Goal: Task Accomplishment & Management: Manage account settings

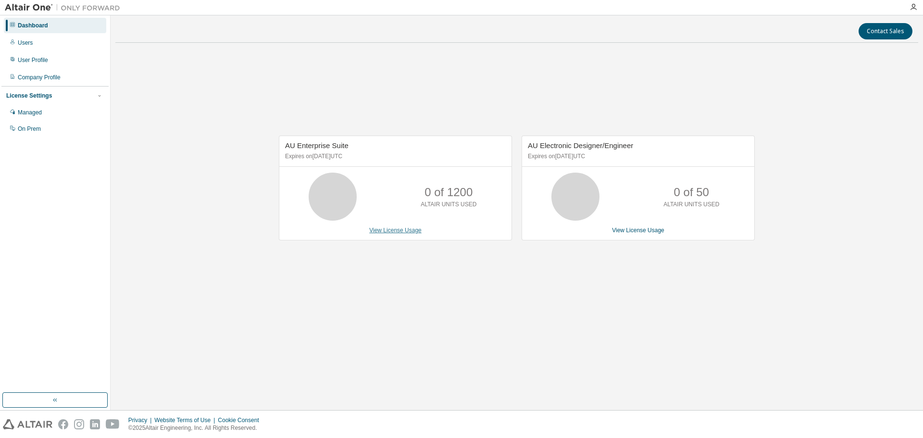
click at [414, 229] on link "View License Usage" at bounding box center [395, 230] width 52 height 7
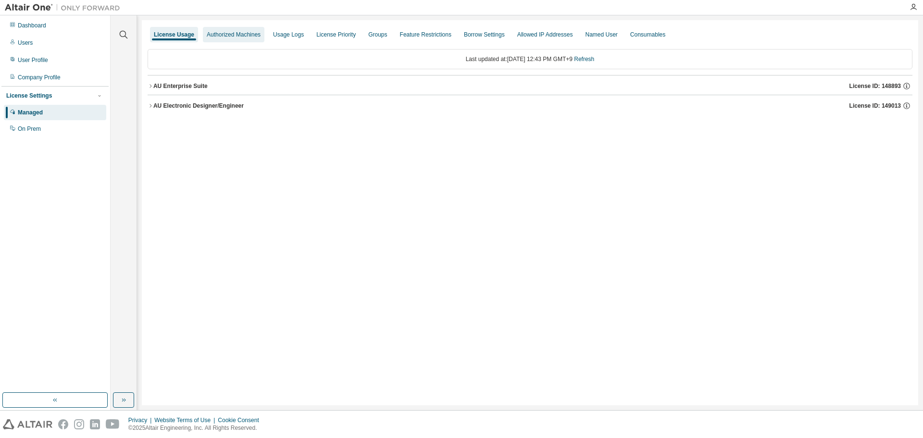
click at [244, 40] on div "Authorized Machines" at bounding box center [234, 34] width 62 height 15
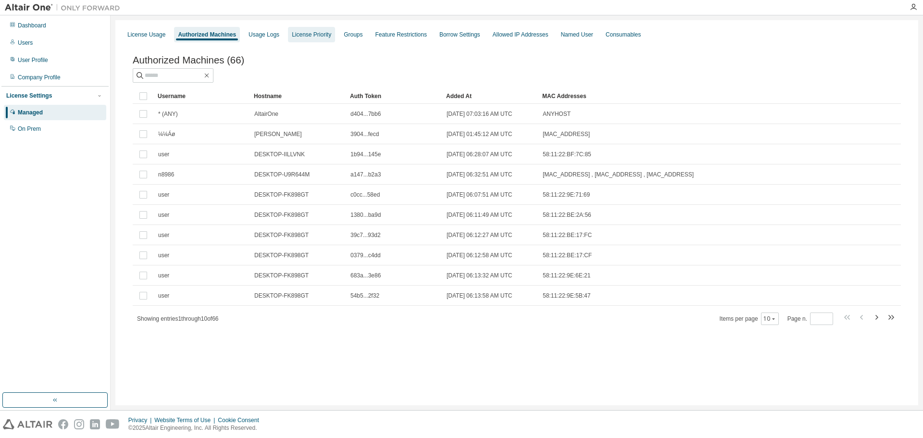
click at [301, 40] on div "License Priority" at bounding box center [311, 34] width 47 height 15
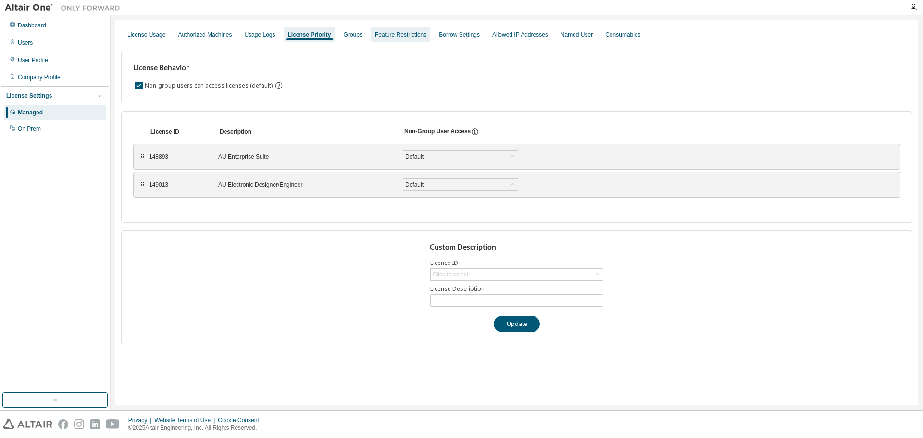
click at [377, 37] on div "Feature Restrictions" at bounding box center [400, 35] width 51 height 8
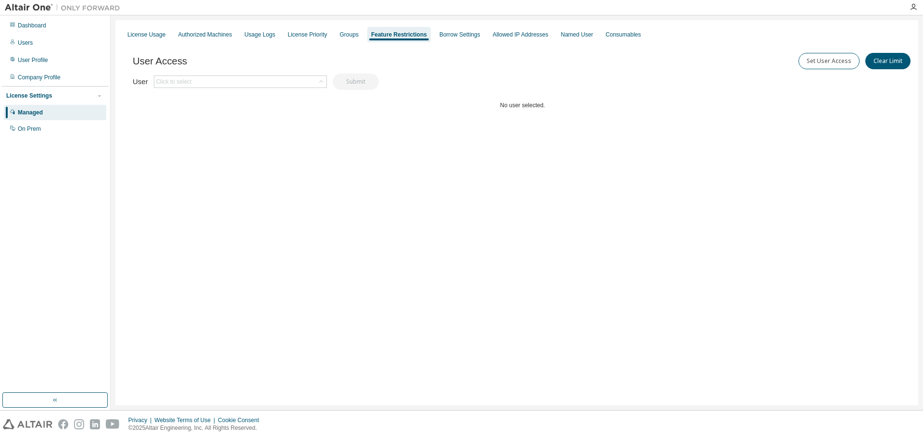
click at [235, 27] on div "License Usage Authorized Machines Usage Logs License Priority Groups Feature Re…" at bounding box center [516, 34] width 791 height 17
click at [53, 24] on div "Dashboard" at bounding box center [55, 25] width 102 height 15
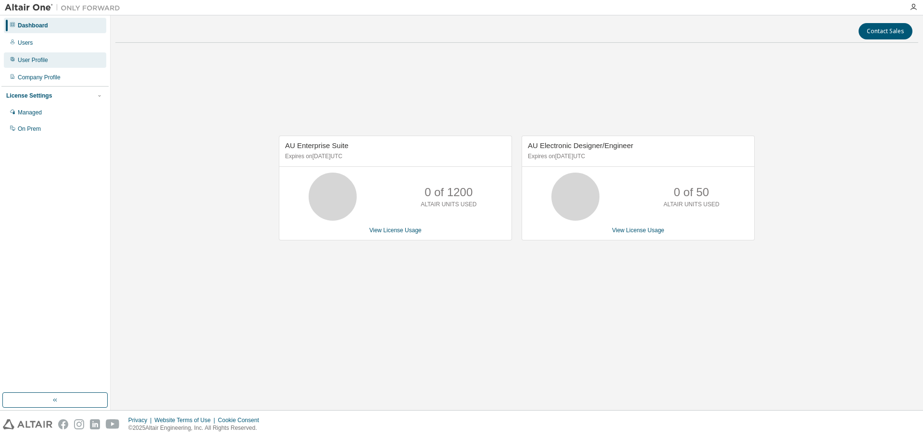
click at [78, 63] on div "User Profile" at bounding box center [55, 59] width 102 height 15
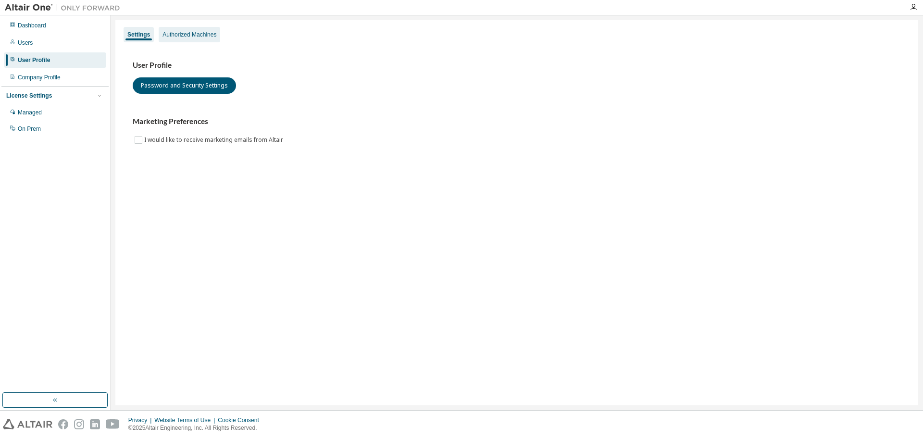
click at [210, 38] on div "Authorized Machines" at bounding box center [190, 35] width 54 height 8
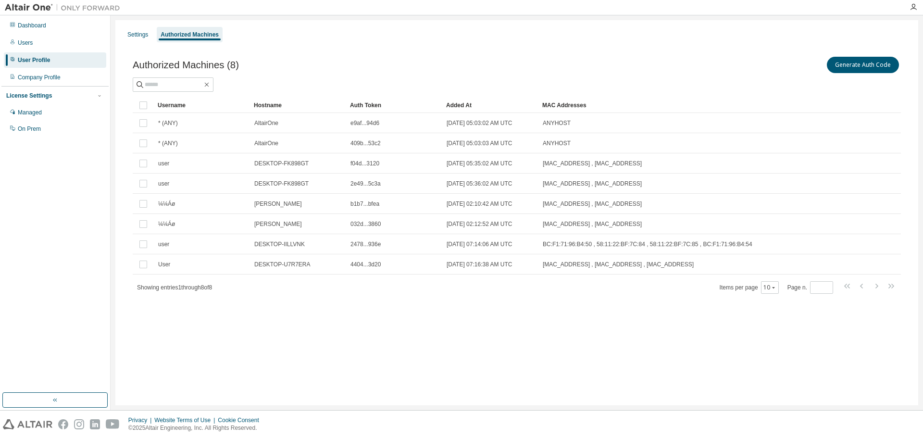
click at [663, 62] on div "Generate Auth Code" at bounding box center [709, 65] width 384 height 20
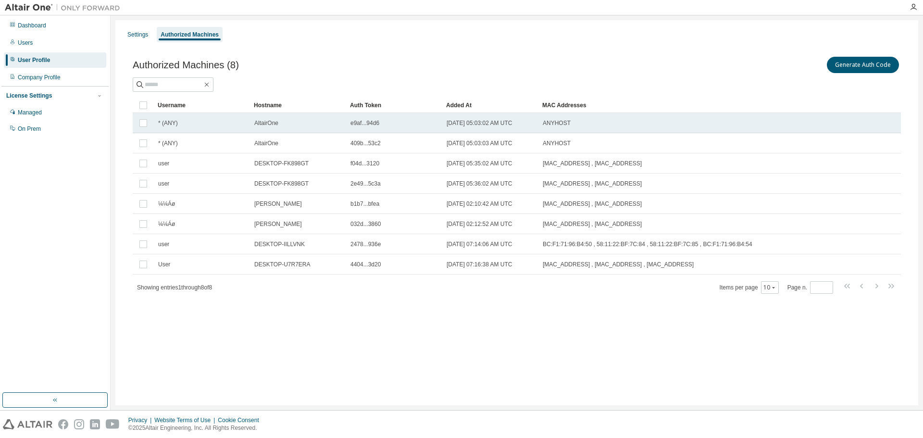
click at [168, 121] on span "* (ANY)" at bounding box center [168, 123] width 20 height 8
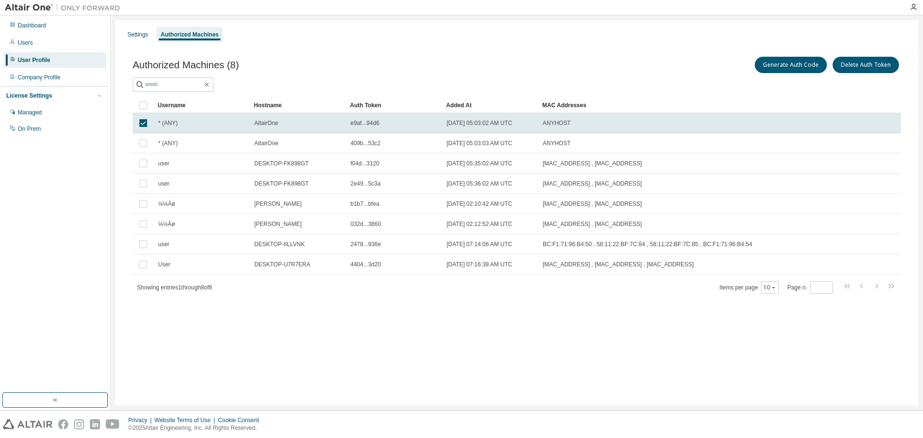
click at [413, 123] on div "e9af...94d6" at bounding box center [394, 123] width 88 height 8
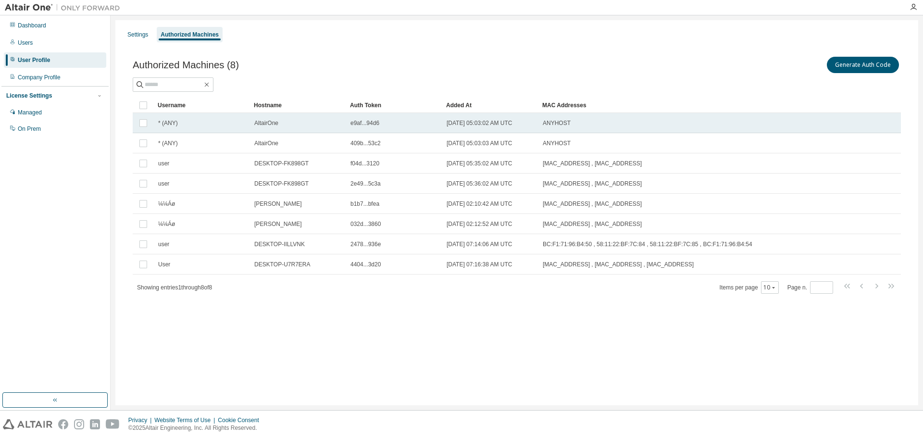
click at [507, 122] on span "2024-03-15 05:03:02 AM UTC" at bounding box center [480, 123] width 66 height 8
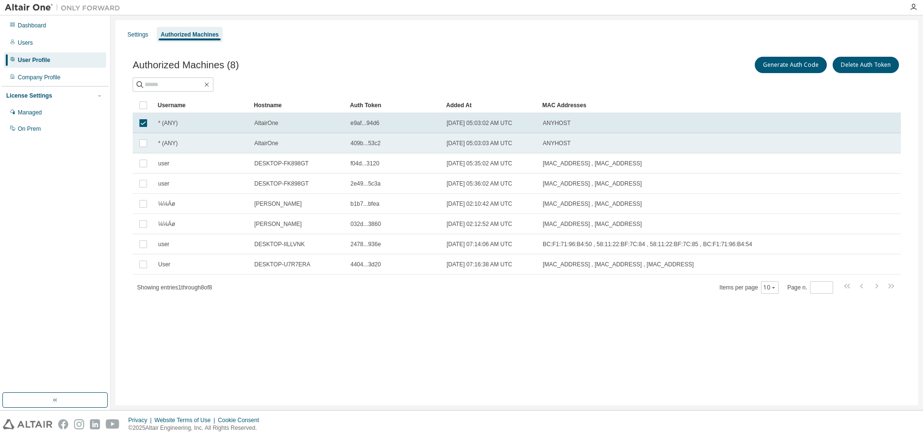
click at [500, 138] on td "2024-03-15 05:03:03 AM UTC" at bounding box center [490, 143] width 96 height 20
click at [803, 90] on div at bounding box center [517, 84] width 768 height 14
click at [790, 70] on button "Generate Auth Code" at bounding box center [791, 65] width 72 height 16
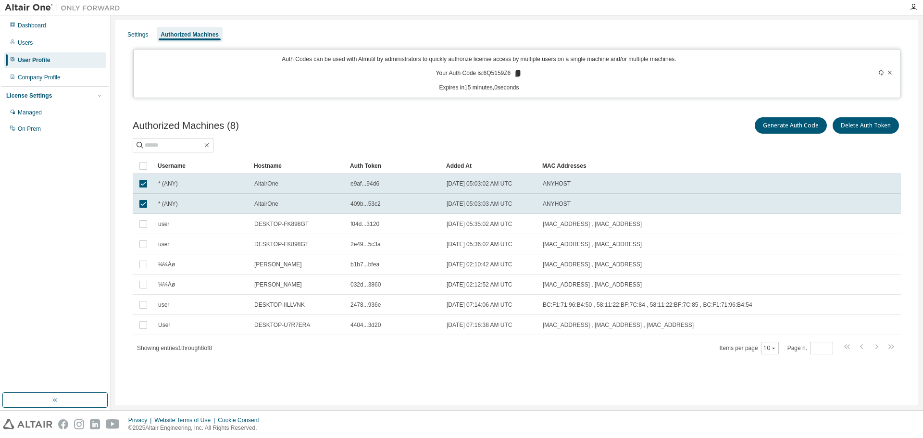
click at [567, 101] on div "Settings Authorized Machines Auth Codes can be used with Almutil by administrat…" at bounding box center [516, 212] width 803 height 385
click at [567, 100] on div "Settings Authorized Machines Auth Codes can be used with Almutil by administrat…" at bounding box center [516, 212] width 803 height 385
click at [890, 73] on icon at bounding box center [890, 73] width 6 height 6
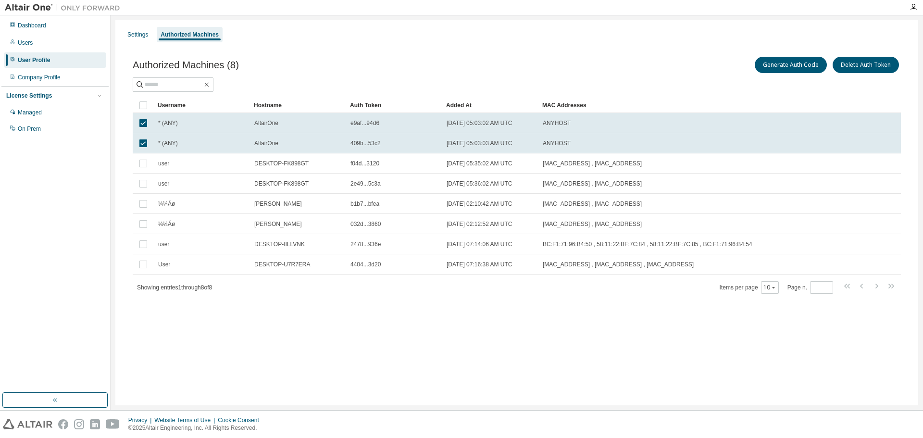
click at [643, 78] on div at bounding box center [517, 84] width 768 height 14
click at [576, 115] on td "ANYHOST" at bounding box center [670, 123] width 265 height 20
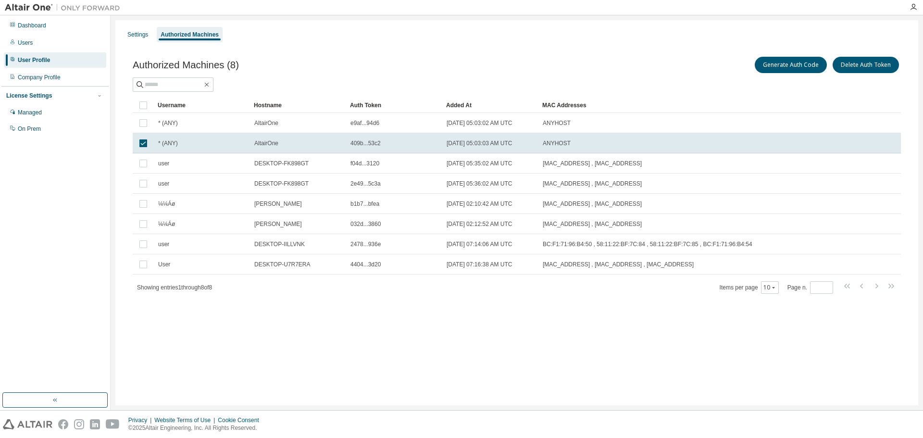
click at [579, 122] on div "ANYHOST" at bounding box center [671, 123] width 257 height 8
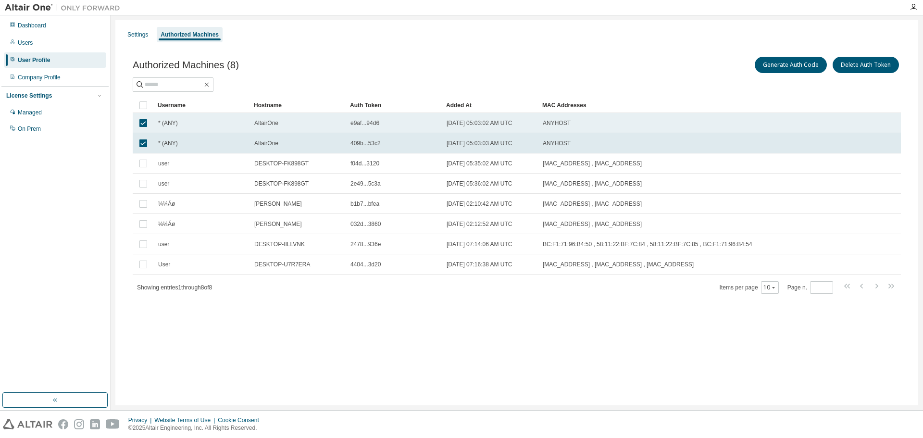
click at [578, 131] on td "ANYHOST" at bounding box center [670, 123] width 265 height 20
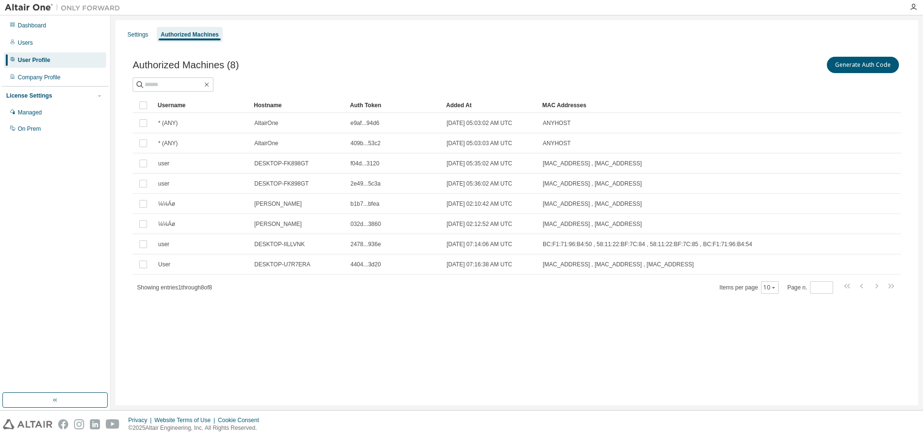
click at [607, 68] on div "Generate Auth Code" at bounding box center [709, 65] width 384 height 20
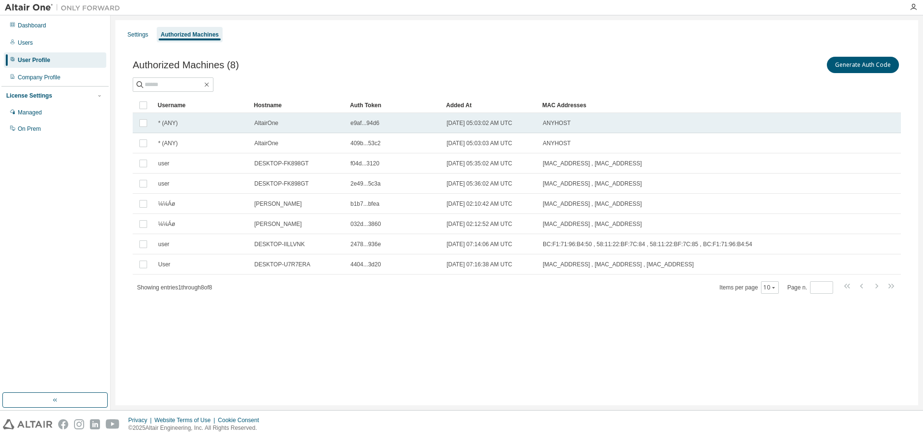
click at [613, 125] on div "ANYHOST" at bounding box center [671, 123] width 257 height 8
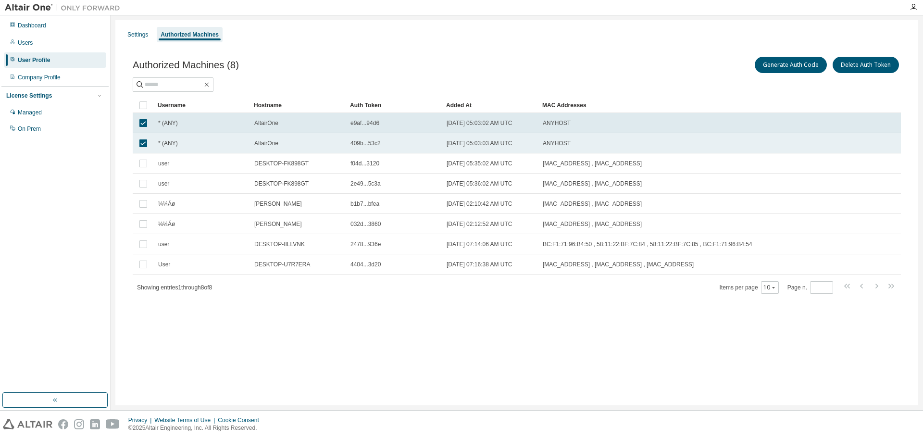
click at [602, 140] on div "ANYHOST" at bounding box center [671, 143] width 257 height 8
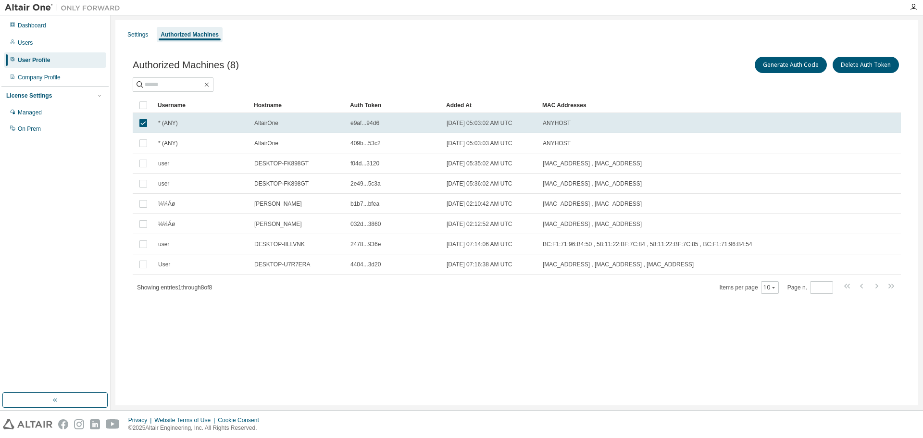
click at [604, 83] on div at bounding box center [517, 84] width 768 height 14
click at [596, 116] on td "ANYHOST" at bounding box center [670, 123] width 265 height 20
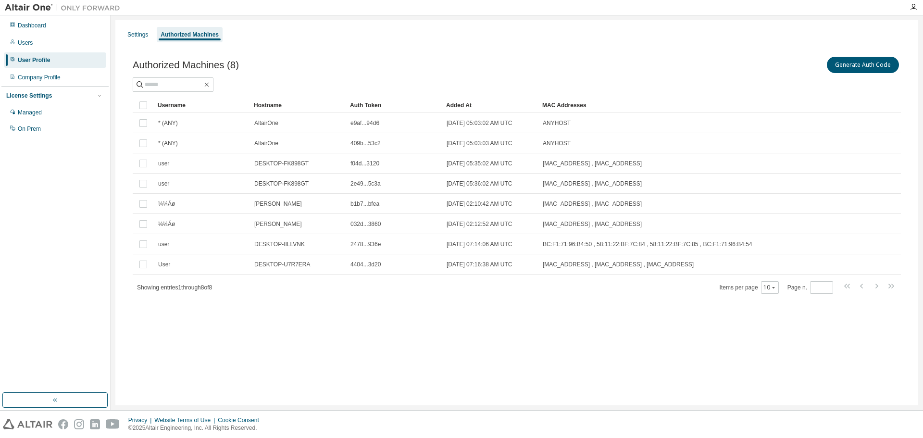
click at [605, 72] on div "Generate Auth Code" at bounding box center [709, 65] width 384 height 20
